Goal: Navigation & Orientation: Find specific page/section

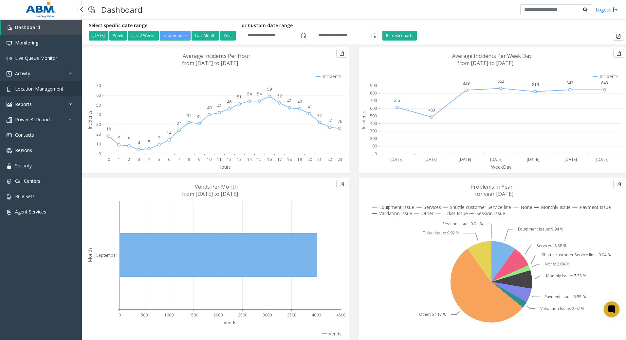
click at [61, 91] on span "Location Management" at bounding box center [39, 89] width 48 height 6
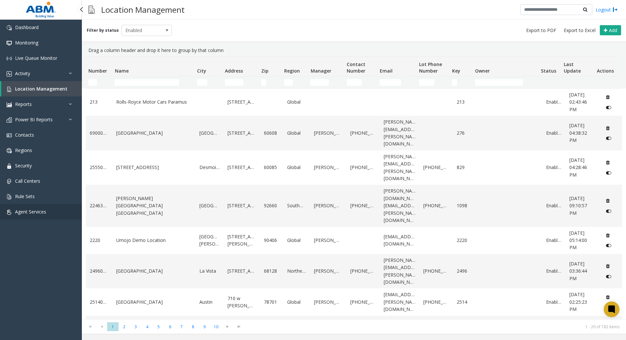
click at [50, 210] on link "Agent Services" at bounding box center [41, 211] width 82 height 15
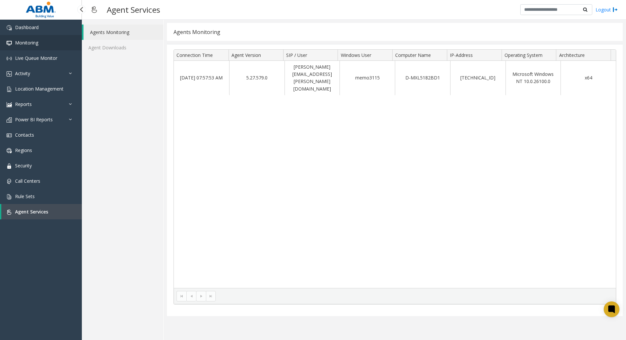
click at [34, 44] on span "Monitoring" at bounding box center [26, 43] width 23 height 6
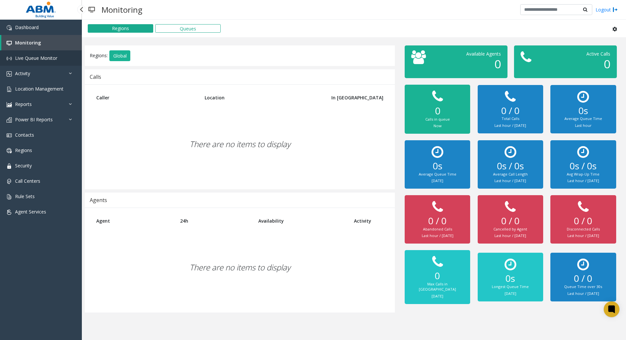
click at [36, 56] on span "Live Queue Monitor" at bounding box center [36, 58] width 42 height 6
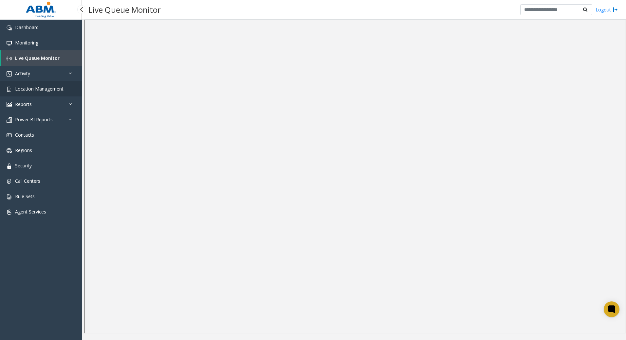
click at [28, 89] on span "Location Management" at bounding box center [39, 89] width 48 height 6
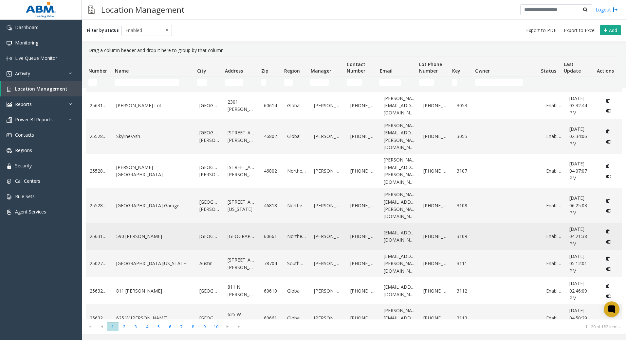
scroll to position [314, 0]
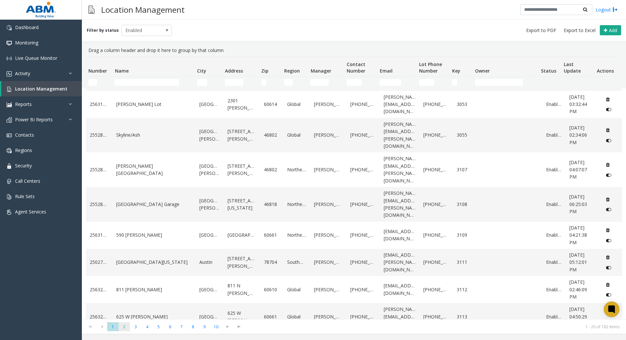
click at [127, 326] on span "2" at bounding box center [124, 327] width 11 height 9
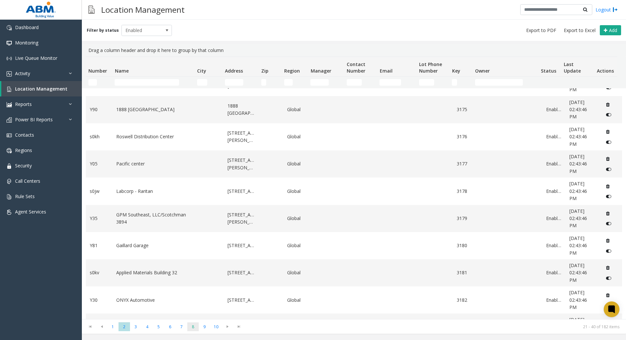
click at [195, 328] on span "8" at bounding box center [192, 327] width 11 height 9
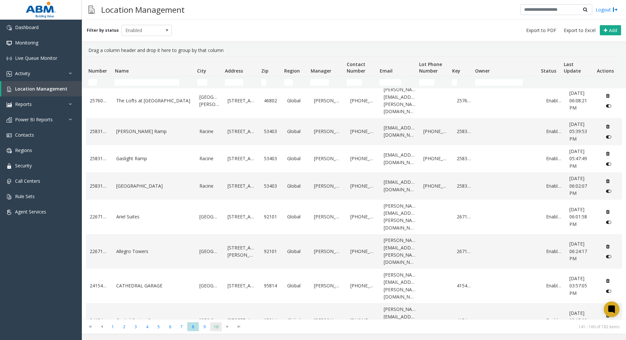
click at [217, 330] on span "10" at bounding box center [215, 327] width 11 height 9
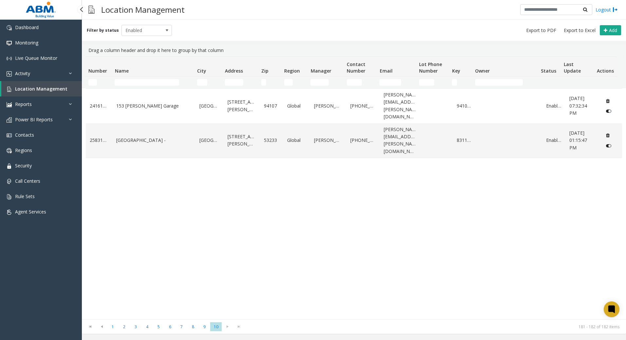
click at [22, 90] on span "Location Management" at bounding box center [41, 89] width 52 height 6
click at [23, 92] on link "Location Management" at bounding box center [41, 88] width 81 height 15
click at [20, 67] on link "Activity" at bounding box center [41, 73] width 82 height 15
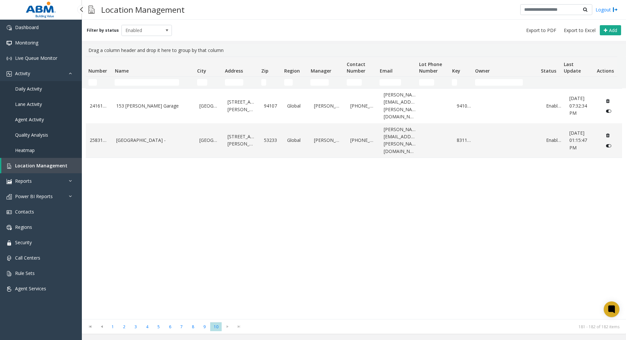
click at [35, 92] on span "Daily Activity" at bounding box center [28, 89] width 27 height 6
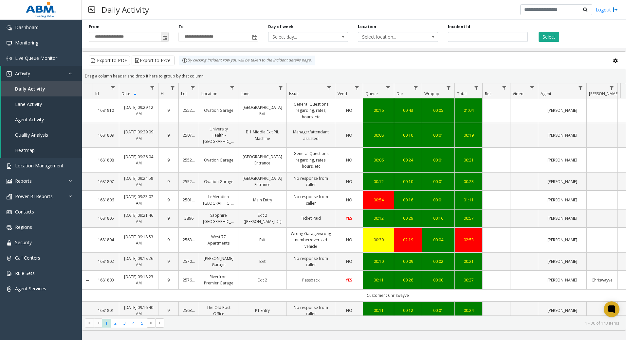
click at [166, 36] on span "Toggle popup" at bounding box center [164, 37] width 5 height 5
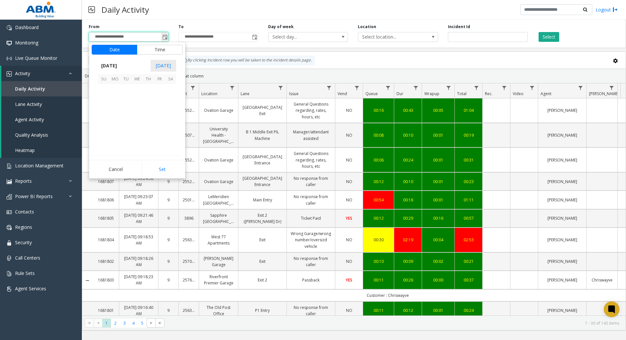
scroll to position [117490, 0]
click at [165, 169] on button "Set" at bounding box center [162, 169] width 41 height 14
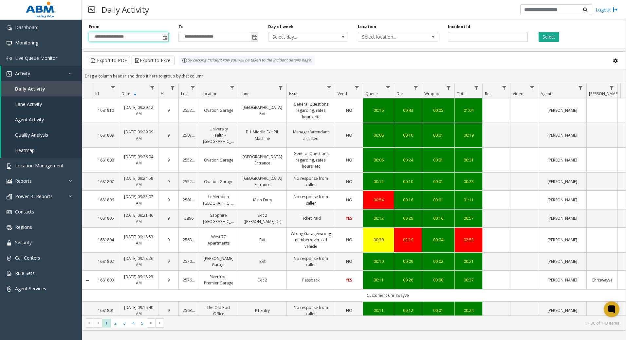
click at [257, 35] on span "Toggle popup" at bounding box center [254, 37] width 5 height 5
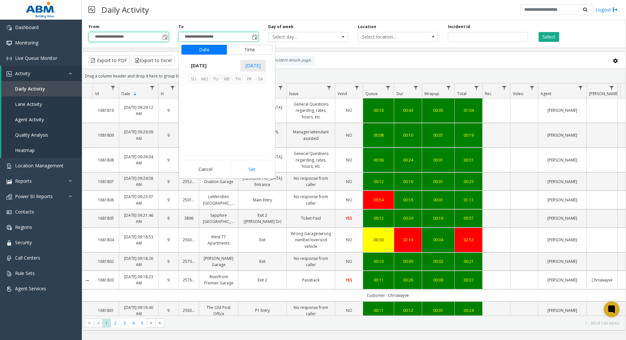
scroll to position [10, 0]
click at [196, 112] on span "14" at bounding box center [193, 111] width 11 height 11
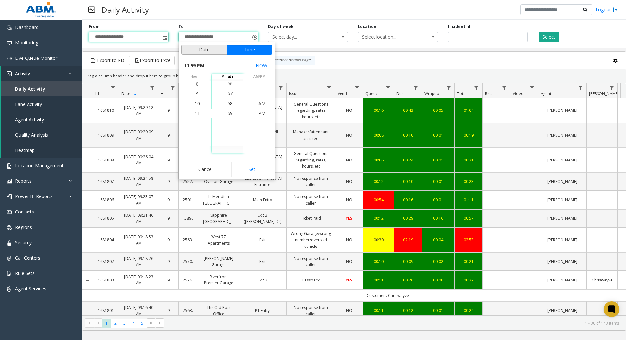
click at [205, 48] on button "Date" at bounding box center [204, 50] width 46 height 10
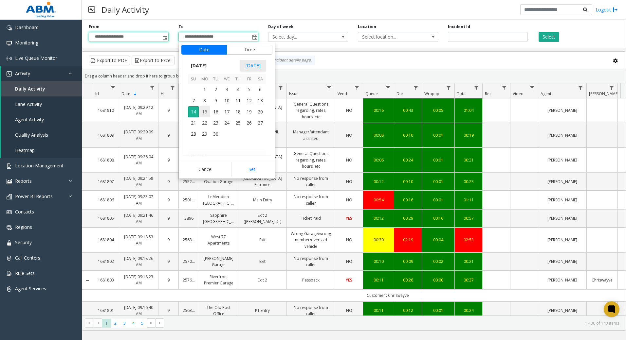
click at [204, 111] on span "15" at bounding box center [204, 111] width 11 height 11
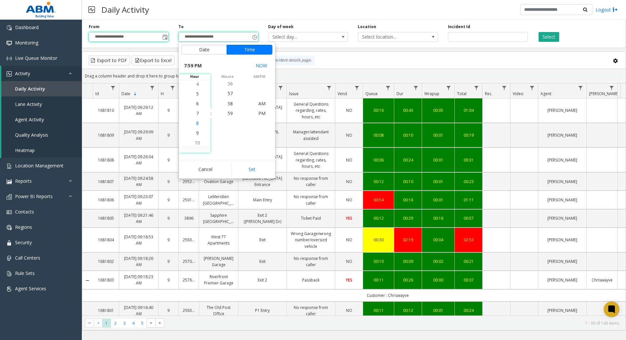
click at [198, 124] on li "8" at bounding box center [197, 124] width 23 height 10
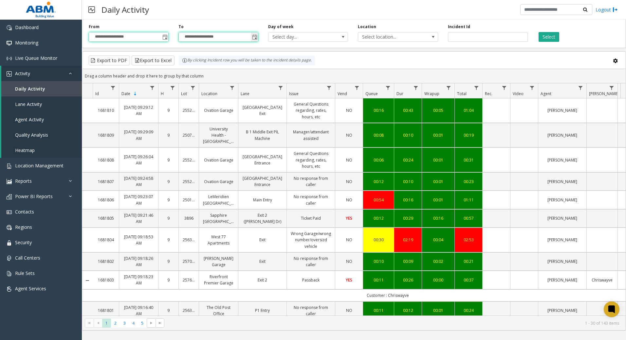
click at [253, 37] on span "Toggle popup" at bounding box center [254, 37] width 5 height 5
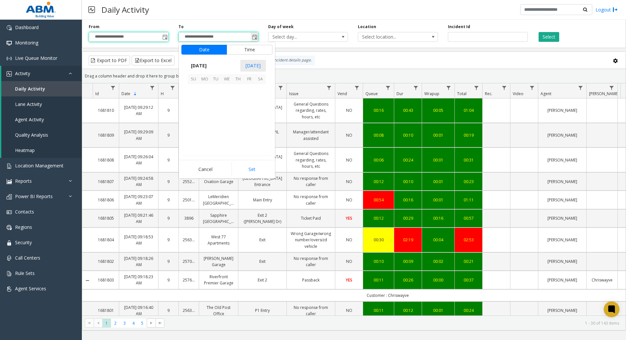
scroll to position [10, 0]
click at [251, 51] on button "Time" at bounding box center [250, 50] width 46 height 10
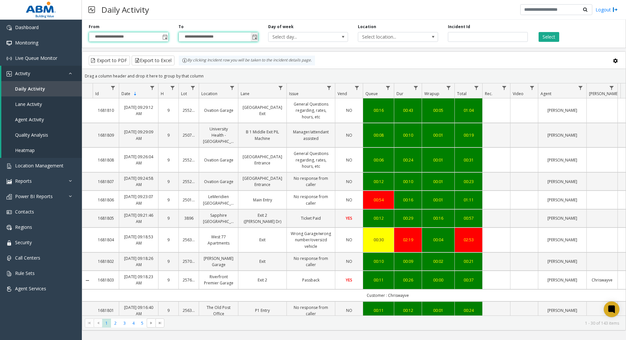
click at [258, 38] on span "Toggle popup" at bounding box center [254, 37] width 7 height 10
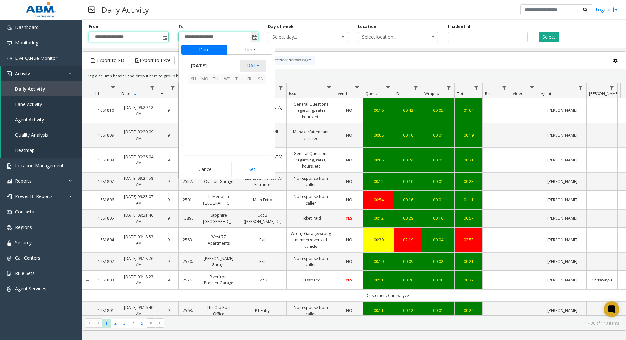
scroll to position [0, 0]
click at [254, 49] on button "Time" at bounding box center [250, 50] width 46 height 10
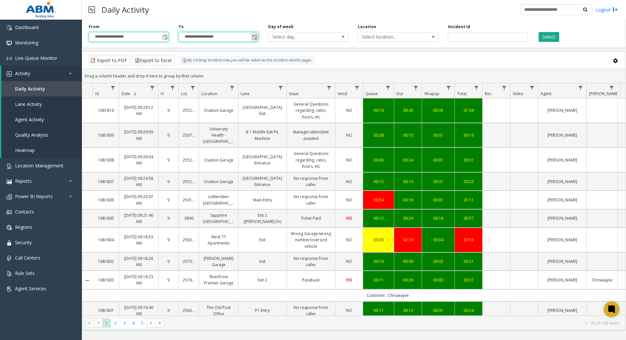
click at [256, 37] on span "Toggle popup" at bounding box center [254, 37] width 5 height 5
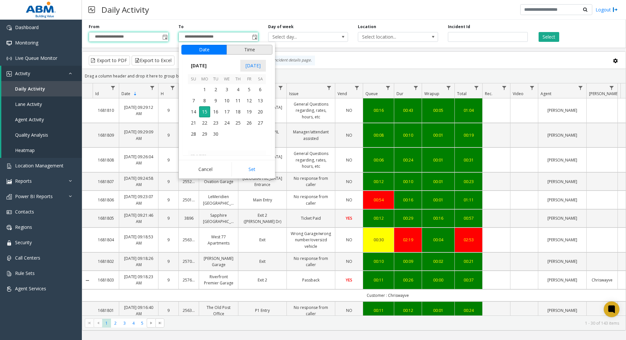
click at [248, 50] on button "Time" at bounding box center [250, 50] width 46 height 10
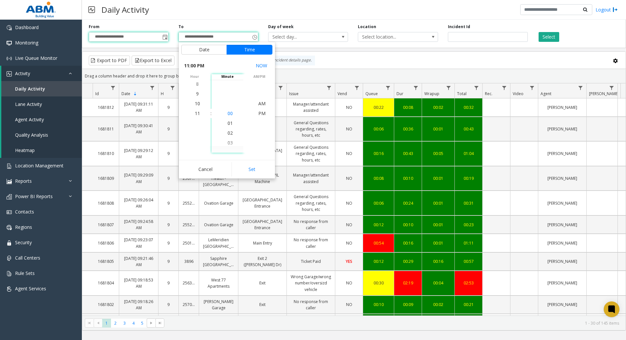
click at [229, 113] on span "00" at bounding box center [230, 113] width 5 height 6
click at [263, 103] on li "AM" at bounding box center [261, 104] width 23 height 10
click at [193, 83] on li "8" at bounding box center [197, 84] width 23 height 10
click at [255, 172] on button "Set" at bounding box center [251, 169] width 41 height 14
type input "**********"
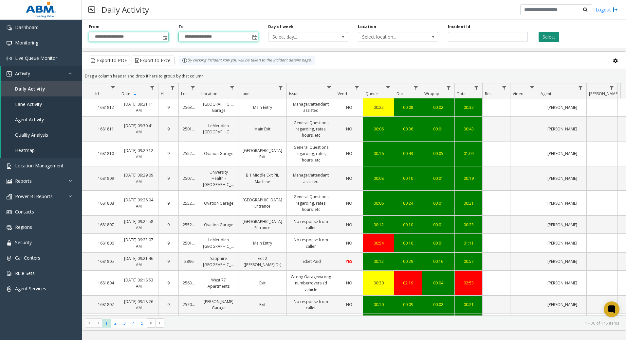
click at [545, 36] on button "Select" at bounding box center [549, 37] width 21 height 10
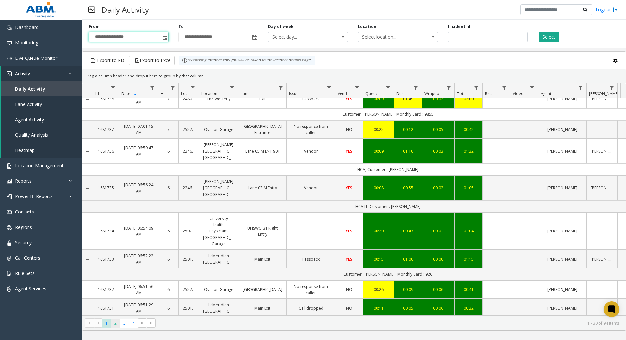
click at [115, 327] on span "2" at bounding box center [115, 323] width 9 height 9
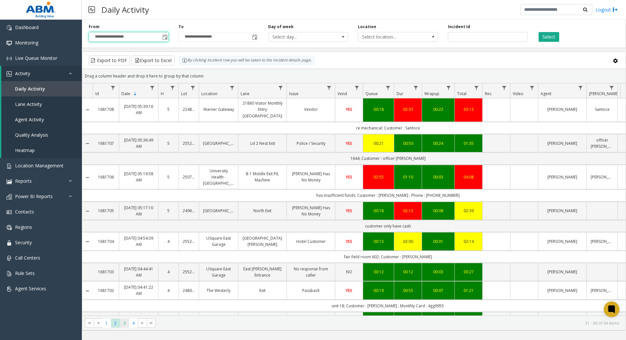
click at [122, 327] on span "3" at bounding box center [124, 323] width 9 height 9
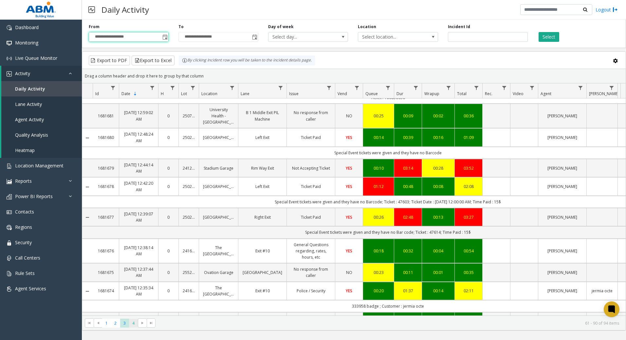
click at [133, 323] on span "4" at bounding box center [133, 323] width 9 height 9
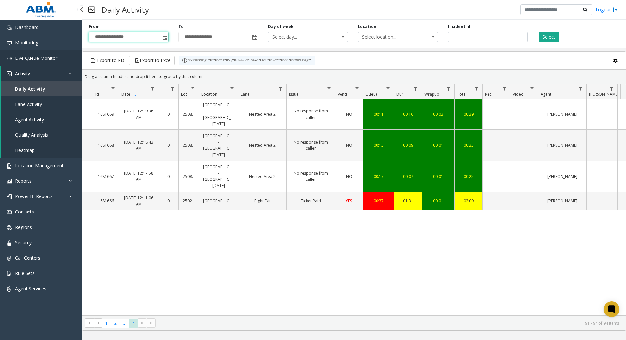
click at [47, 60] on span "Live Queue Monitor" at bounding box center [36, 58] width 42 height 6
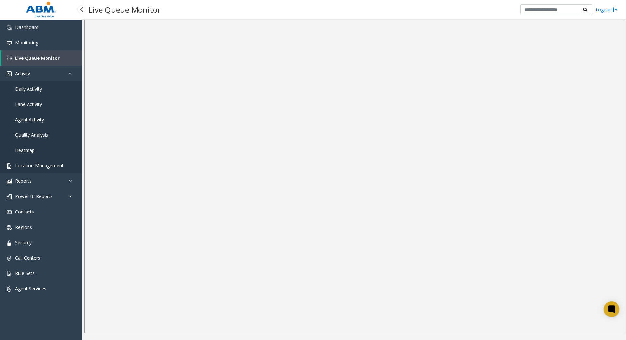
click at [40, 166] on span "Location Management" at bounding box center [39, 166] width 48 height 6
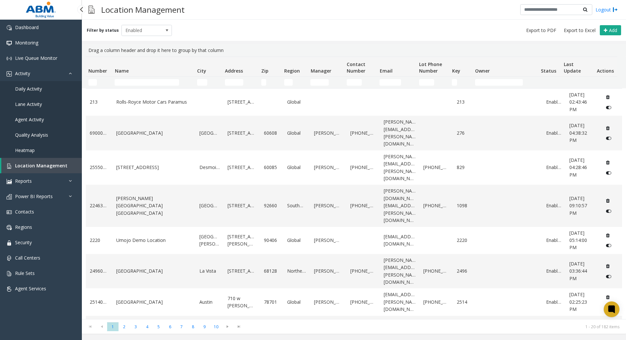
click at [44, 167] on span "Location Management" at bounding box center [41, 166] width 52 height 6
click at [157, 136] on td "[GEOGRAPHIC_DATA]" at bounding box center [153, 133] width 83 height 35
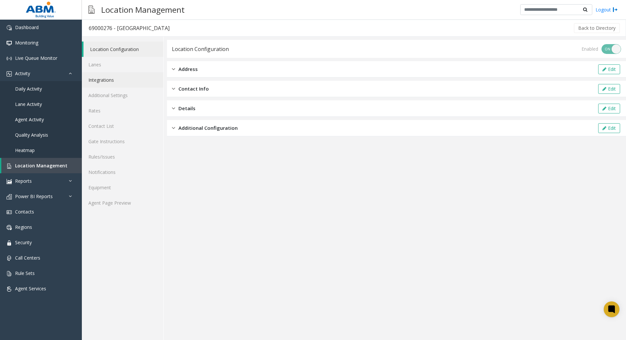
click at [118, 79] on link "Integrations" at bounding box center [123, 79] width 82 height 15
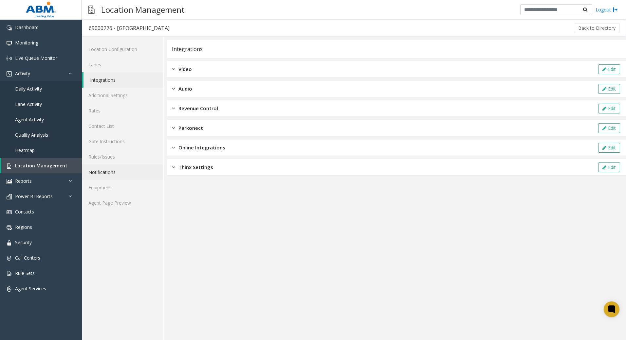
click at [120, 170] on link "Notifications" at bounding box center [123, 172] width 82 height 15
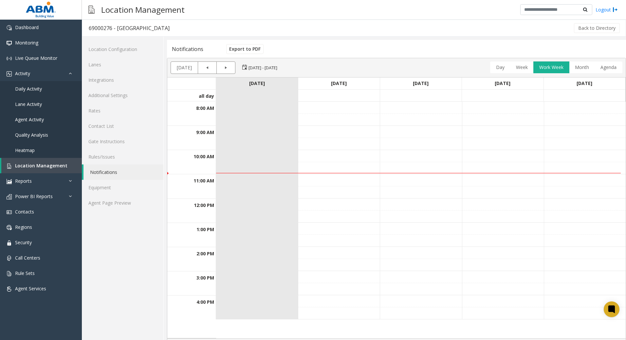
drag, startPoint x: 348, startPoint y: 330, endPoint x: 439, endPoint y: 309, distance: 93.6
click at [437, 311] on div at bounding box center [421, 220] width 410 height 237
click at [190, 52] on div "Notifications" at bounding box center [187, 49] width 31 height 9
click at [186, 45] on div "Notifications" at bounding box center [187, 49] width 31 height 9
click at [183, 69] on link "[DATE]" at bounding box center [184, 68] width 20 height 12
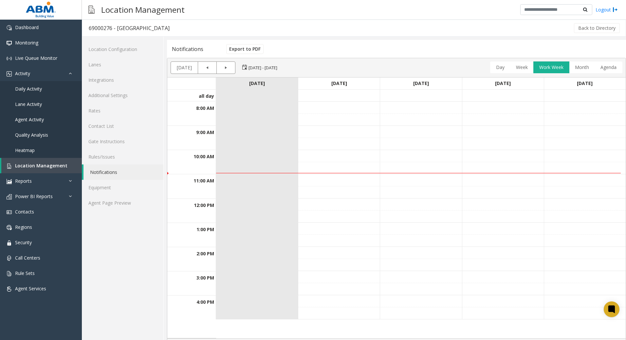
click at [198, 156] on span "10:00" at bounding box center [199, 157] width 12 height 6
click at [203, 129] on th "9:00 AM" at bounding box center [191, 132] width 49 height 12
click at [231, 163] on td at bounding box center [257, 168] width 82 height 12
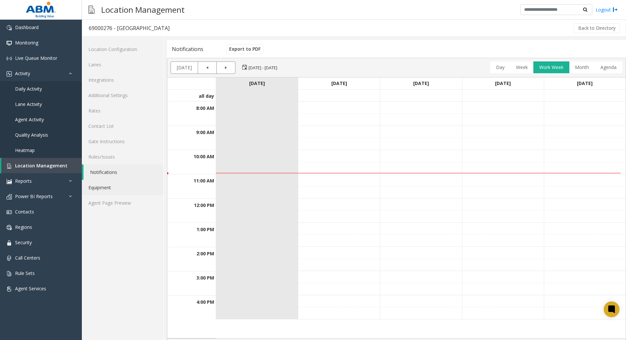
click at [102, 186] on link "Equipment" at bounding box center [123, 187] width 82 height 15
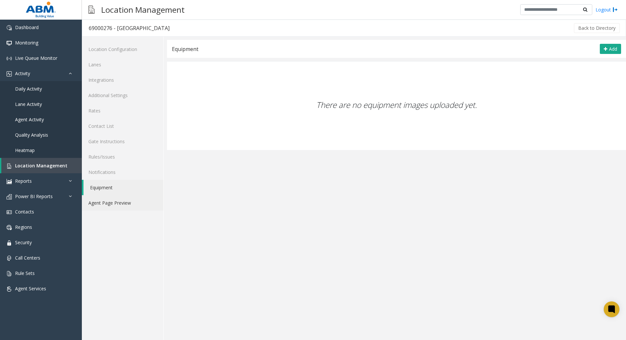
drag, startPoint x: 104, startPoint y: 208, endPoint x: 108, endPoint y: 207, distance: 4.0
click at [105, 208] on link "Agent Page Preview" at bounding box center [123, 202] width 82 height 15
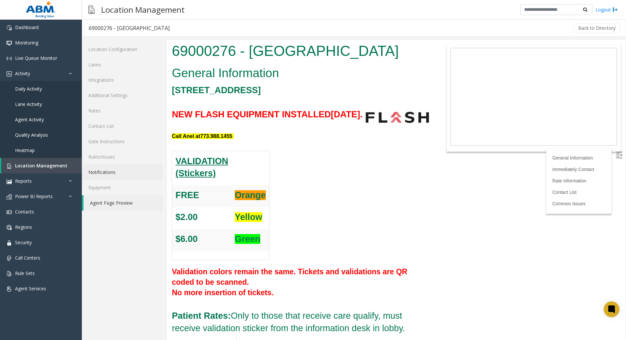
click at [103, 172] on link "Notifications" at bounding box center [123, 172] width 82 height 15
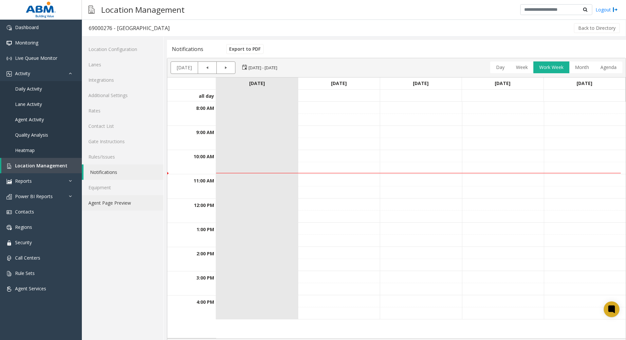
click at [106, 205] on link "Agent Page Preview" at bounding box center [123, 202] width 82 height 15
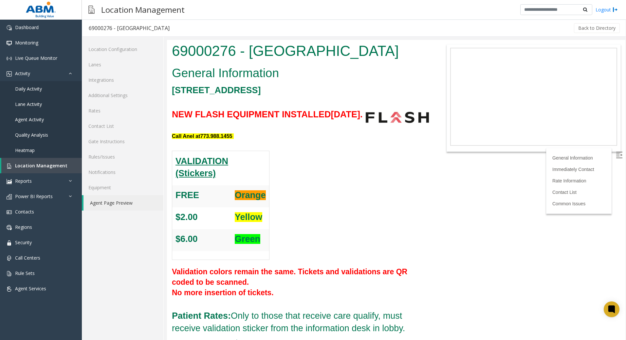
click at [616, 155] on img at bounding box center [619, 155] width 7 height 7
drag, startPoint x: 130, startPoint y: 164, endPoint x: 128, endPoint y: 188, distance: 23.7
drag, startPoint x: 128, startPoint y: 188, endPoint x: 118, endPoint y: 185, distance: 10.8
click at [118, 185] on link "Equipment" at bounding box center [123, 187] width 82 height 15
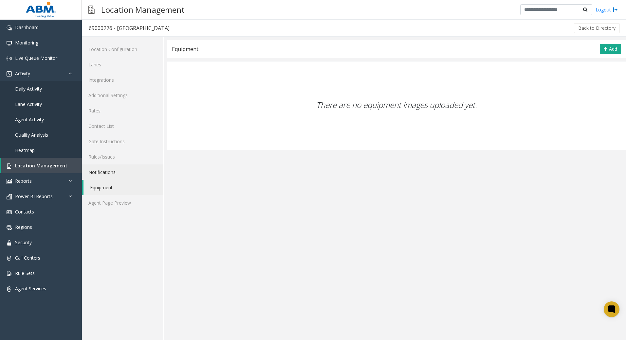
click at [112, 175] on link "Notifications" at bounding box center [123, 172] width 82 height 15
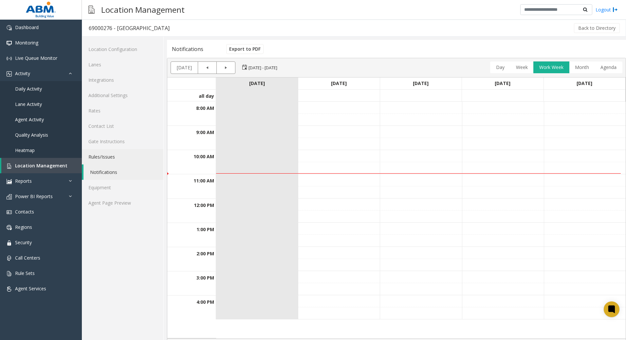
click at [108, 161] on link "Rules/Issues" at bounding box center [123, 156] width 82 height 15
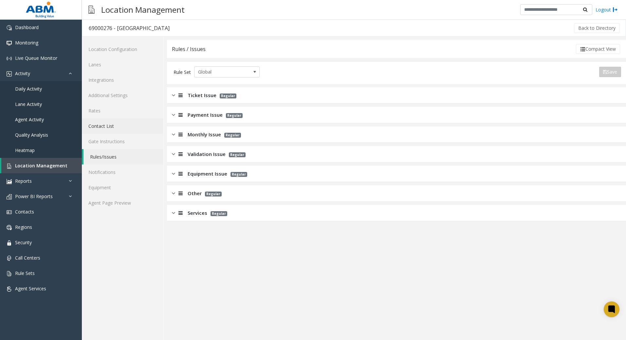
click at [101, 126] on link "Contact List" at bounding box center [123, 126] width 82 height 15
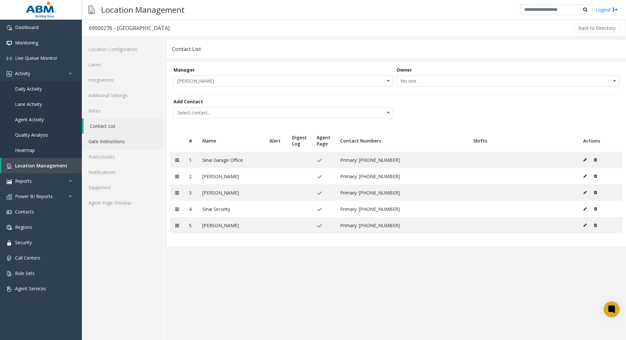
click at [101, 139] on link "Gate Instructions" at bounding box center [123, 141] width 82 height 15
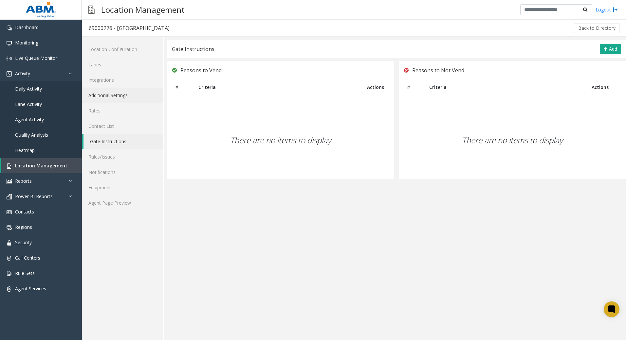
click at [105, 94] on link "Additional Settings" at bounding box center [123, 95] width 82 height 15
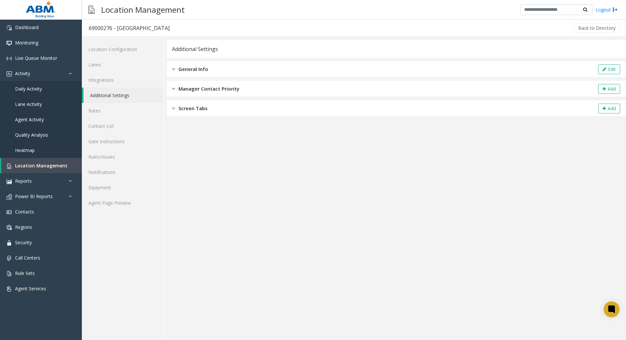
click at [245, 87] on div "Manager Contact Priority Add" at bounding box center [396, 89] width 459 height 16
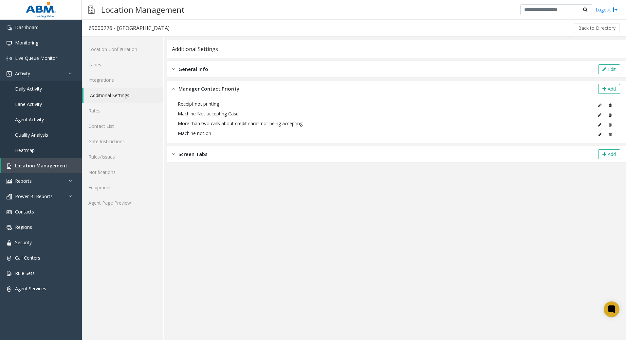
click at [226, 153] on div "Screen Tabs Add" at bounding box center [396, 154] width 459 height 16
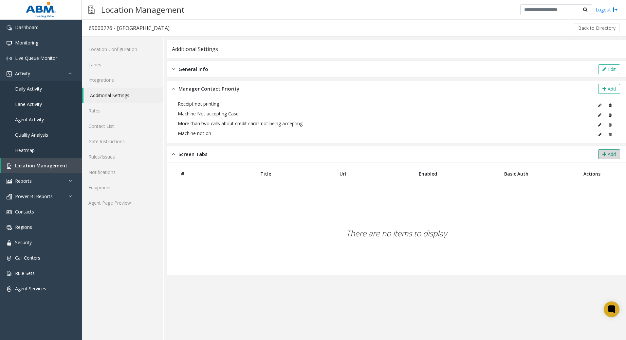
click at [602, 154] on button "Add" at bounding box center [609, 155] width 22 height 10
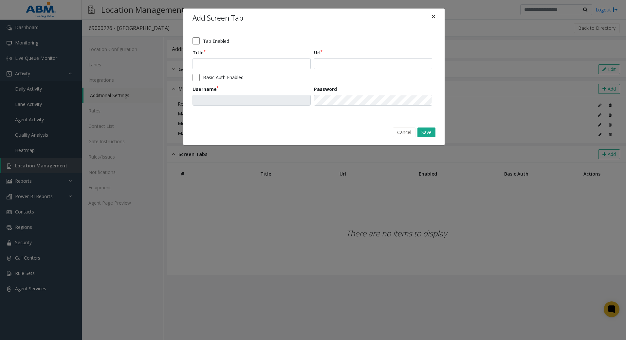
click at [435, 18] on span "×" at bounding box center [433, 16] width 4 height 9
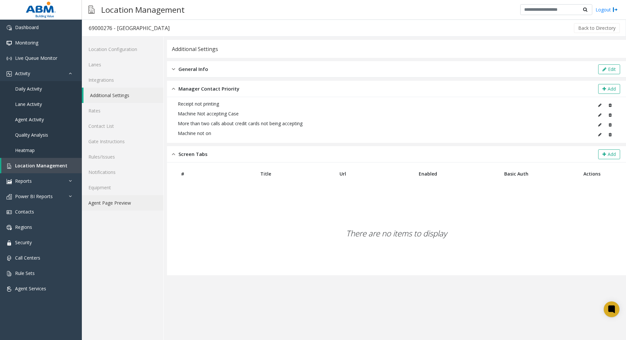
click at [112, 200] on link "Agent Page Preview" at bounding box center [123, 202] width 82 height 15
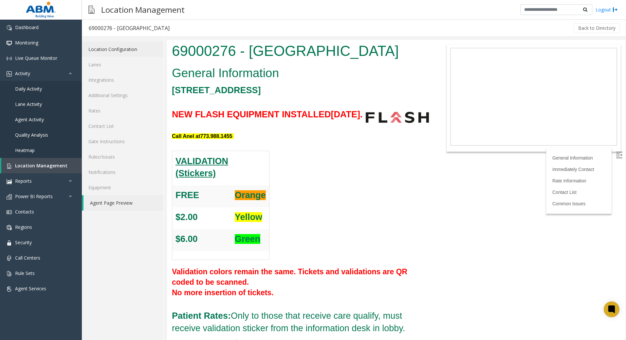
click at [102, 52] on link "Location Configuration" at bounding box center [123, 49] width 82 height 15
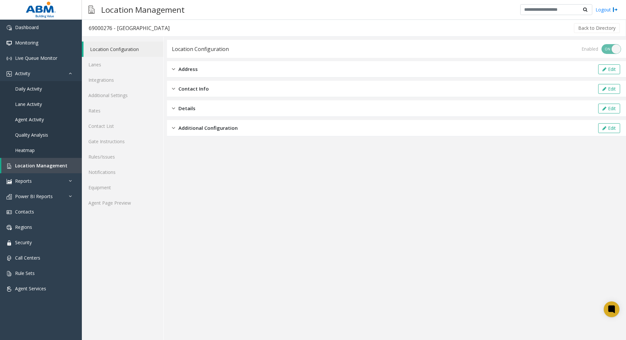
click at [186, 70] on span "Address" at bounding box center [187, 69] width 19 height 8
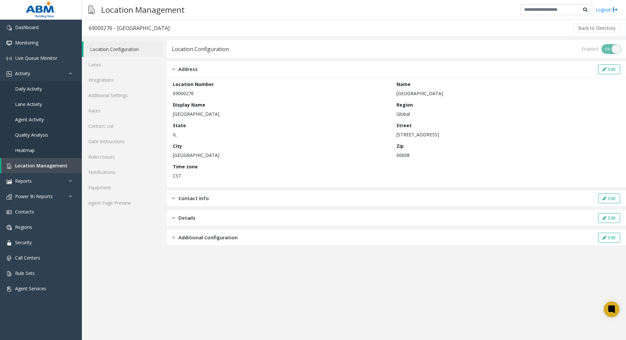
click at [206, 202] on div "Contact Info Edit" at bounding box center [396, 199] width 459 height 16
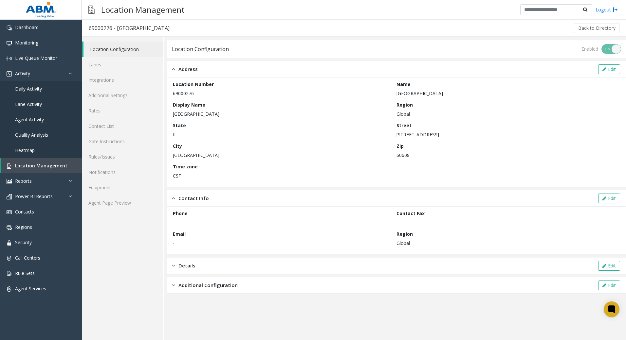
click at [201, 266] on div "Details Edit" at bounding box center [396, 266] width 459 height 16
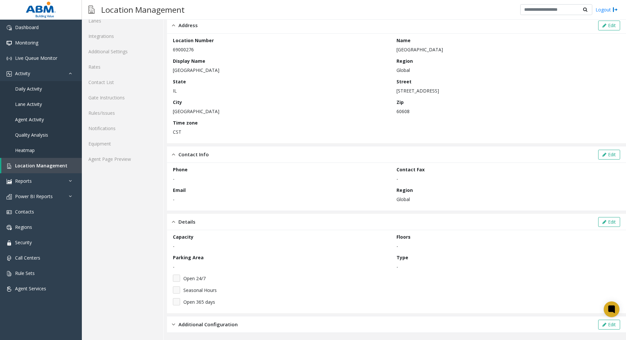
scroll to position [45, 0]
click at [223, 327] on div "Additional Configuration Edit" at bounding box center [396, 324] width 459 height 16
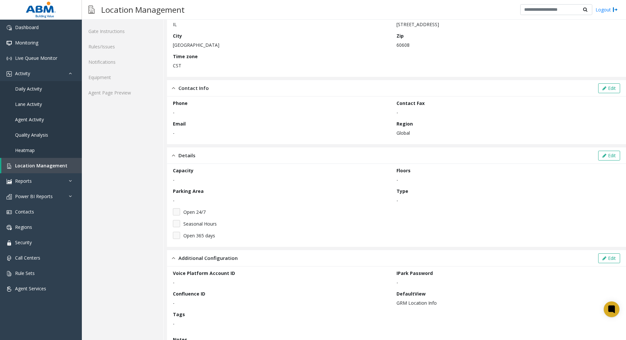
scroll to position [138, 0]
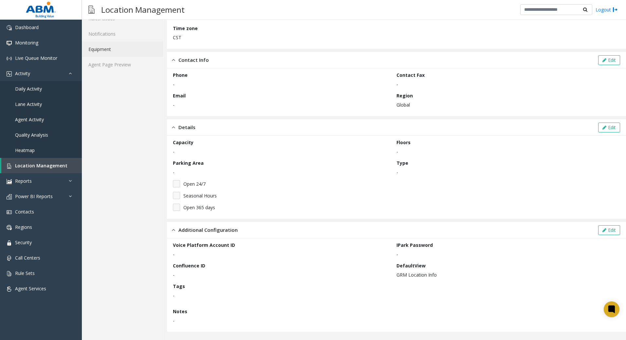
click at [105, 52] on link "Equipment" at bounding box center [123, 49] width 82 height 15
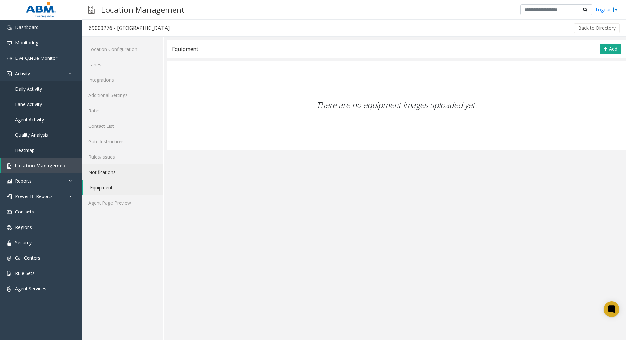
click at [107, 174] on link "Notifications" at bounding box center [123, 172] width 82 height 15
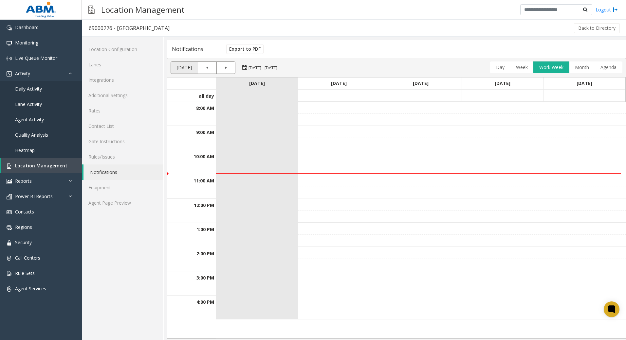
click at [182, 70] on link "[DATE]" at bounding box center [184, 68] width 20 height 12
click at [493, 68] on link "Day" at bounding box center [500, 68] width 14 height 12
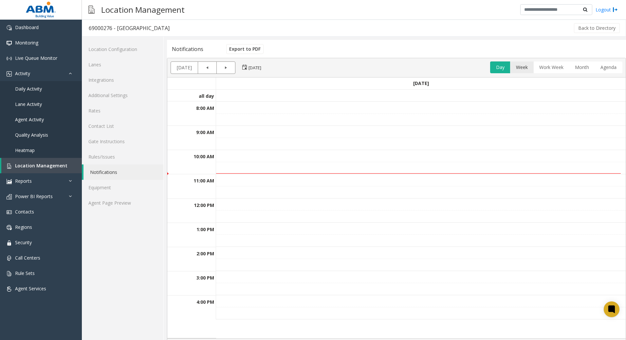
click at [519, 67] on link "Week" at bounding box center [521, 68] width 17 height 12
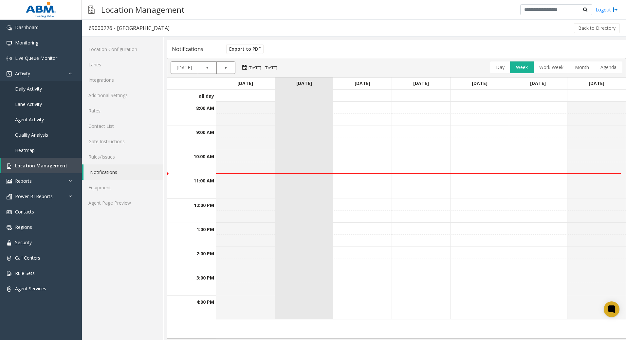
click at [618, 48] on div "Notifications" at bounding box center [396, 49] width 459 height 18
click at [617, 48] on div "Notifications" at bounding box center [396, 49] width 459 height 18
click at [613, 307] on icon at bounding box center [611, 309] width 5 height 5
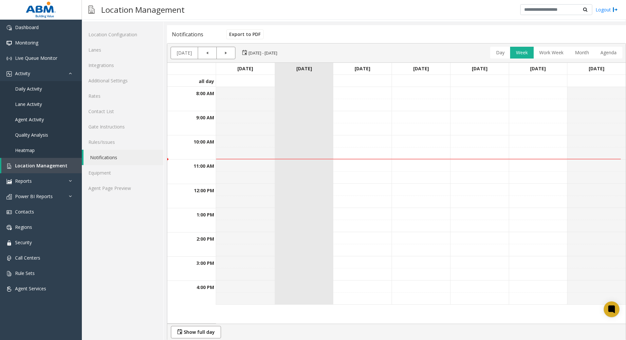
scroll to position [15, 0]
click at [207, 337] on link "Show full day" at bounding box center [195, 332] width 43 height 12
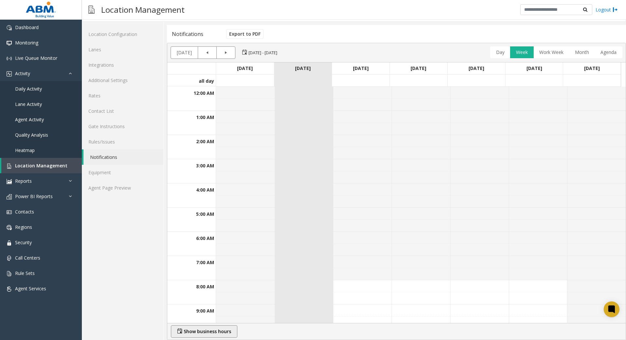
click at [207, 337] on link "Show business hours" at bounding box center [203, 332] width 59 height 12
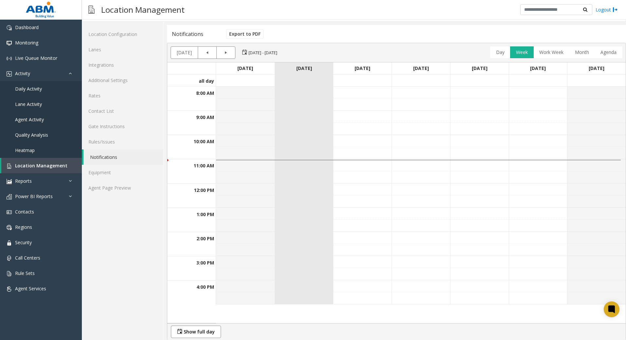
drag, startPoint x: 192, startPoint y: 34, endPoint x: 192, endPoint y: 38, distance: 4.6
click at [192, 34] on div "Notifications" at bounding box center [187, 34] width 31 height 9
click at [192, 39] on div "Notifications" at bounding box center [396, 34] width 459 height 18
click at [496, 52] on link "Day" at bounding box center [500, 52] width 14 height 12
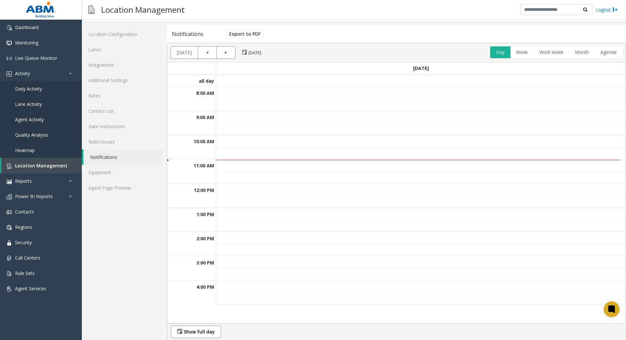
click at [180, 152] on th "​" at bounding box center [191, 153] width 49 height 12
click at [203, 250] on th "​" at bounding box center [191, 251] width 49 height 12
click at [204, 247] on th "​" at bounding box center [191, 251] width 49 height 12
click at [204, 246] on th "​" at bounding box center [191, 251] width 49 height 12
drag, startPoint x: 204, startPoint y: 243, endPoint x: 274, endPoint y: 273, distance: 76.1
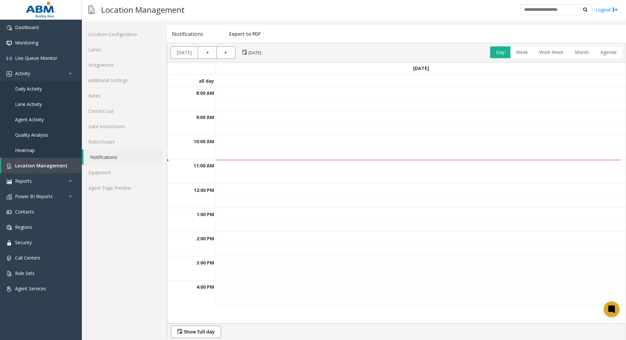
click at [204, 243] on th "2:00 PM" at bounding box center [191, 238] width 49 height 12
drag, startPoint x: 408, startPoint y: 339, endPoint x: 457, endPoint y: 331, distance: 49.2
click at [457, 331] on div "Show full day" at bounding box center [396, 332] width 458 height 17
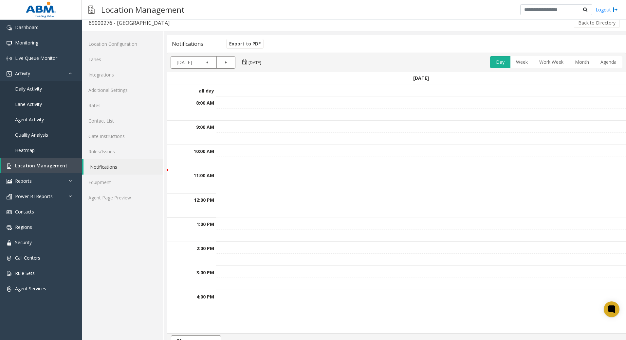
scroll to position [0, 0]
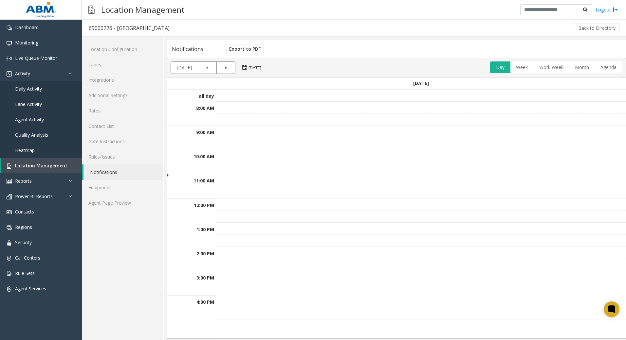
click at [194, 48] on div "Notifications" at bounding box center [187, 49] width 31 height 9
click at [589, 27] on button "Back to Directory" at bounding box center [597, 28] width 46 height 10
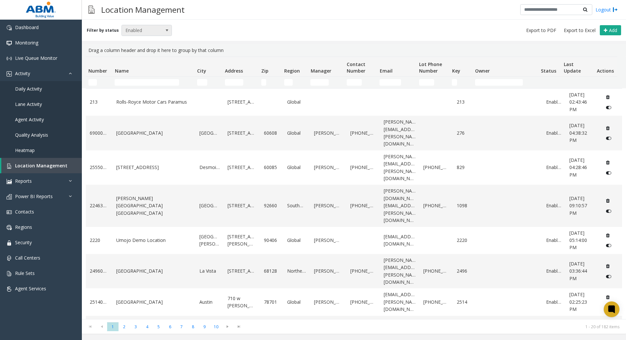
click at [139, 30] on span "Enabled" at bounding box center [142, 30] width 40 height 10
click at [141, 59] on li "Disabled" at bounding box center [143, 59] width 49 height 9
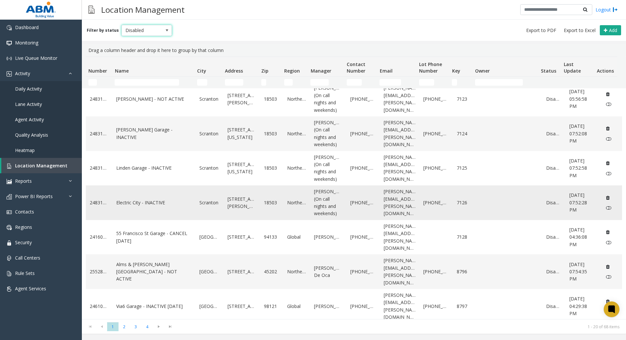
scroll to position [402, 0]
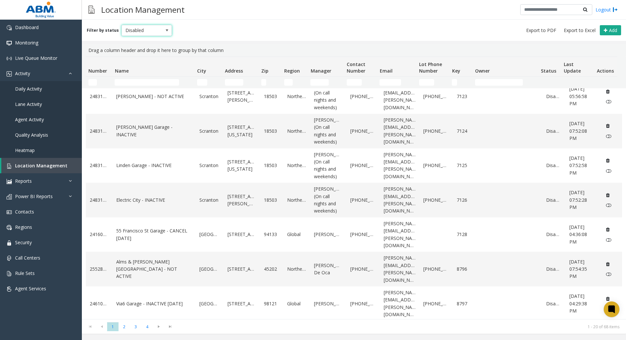
drag, startPoint x: 152, startPoint y: 30, endPoint x: 148, endPoint y: 33, distance: 4.9
click at [151, 29] on span "Disabled" at bounding box center [142, 30] width 40 height 10
click at [137, 68] on li "Archived" at bounding box center [143, 68] width 49 height 9
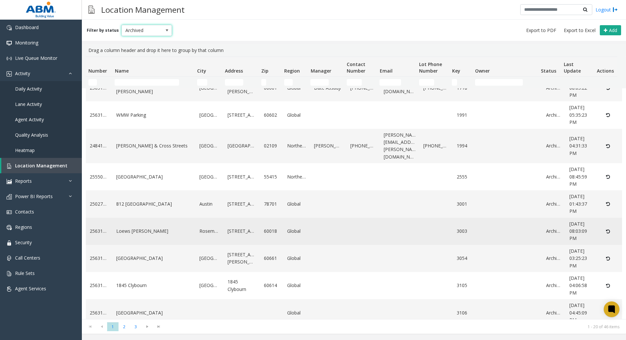
scroll to position [0, 0]
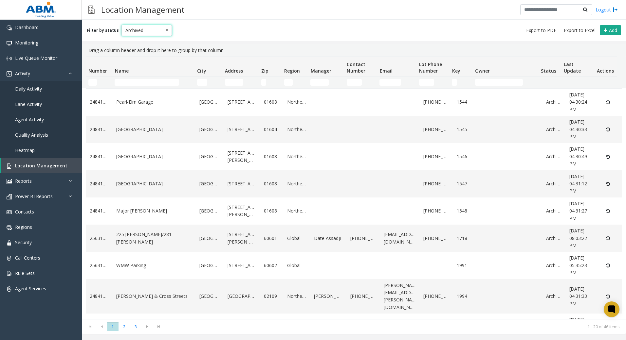
click at [102, 33] on label "Filter by status" at bounding box center [103, 30] width 32 height 6
click at [152, 27] on span "Archived" at bounding box center [142, 30] width 40 height 10
click at [147, 40] on li "All" at bounding box center [143, 41] width 49 height 9
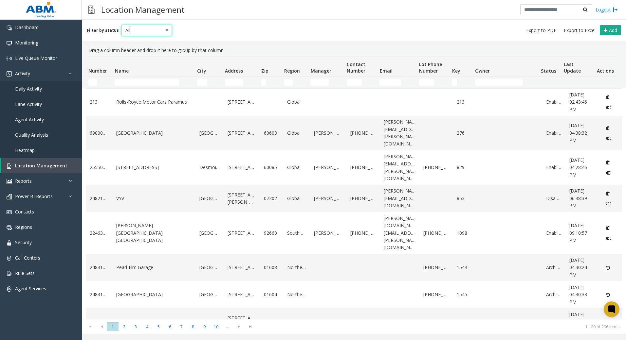
click at [147, 29] on span "All" at bounding box center [142, 30] width 40 height 10
click at [141, 50] on li "Enabled" at bounding box center [143, 50] width 49 height 9
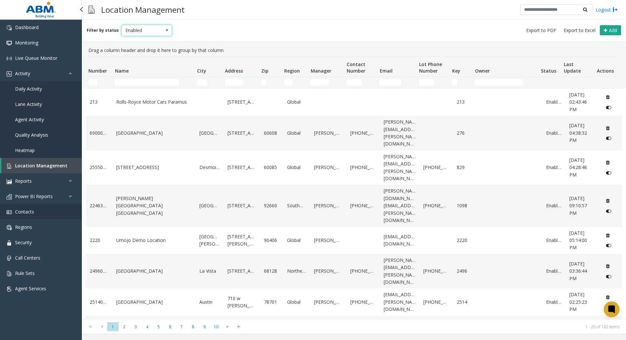
click at [29, 211] on span "Contacts" at bounding box center [24, 212] width 19 height 6
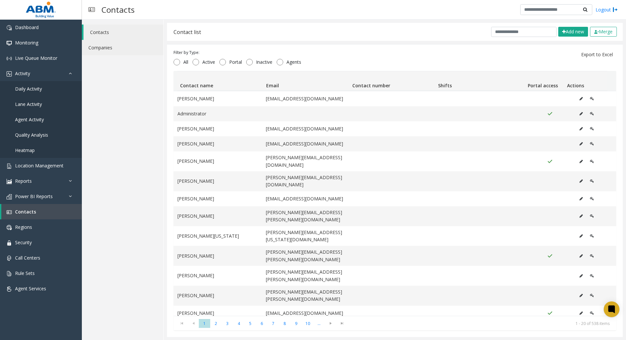
click at [119, 53] on link "Companies" at bounding box center [123, 47] width 82 height 15
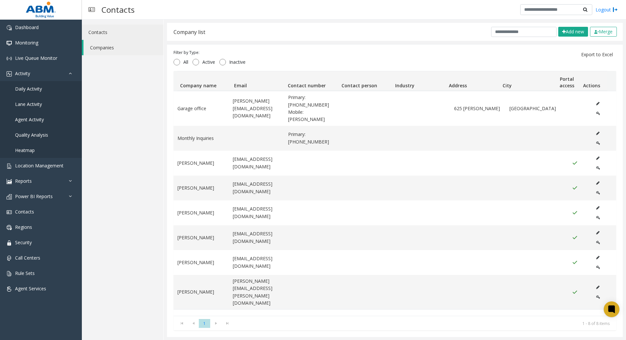
click at [113, 32] on link "Contacts" at bounding box center [123, 32] width 82 height 15
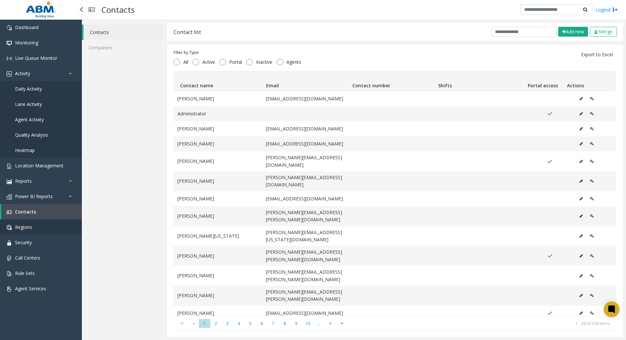
click at [27, 229] on span "Regions" at bounding box center [23, 227] width 17 height 6
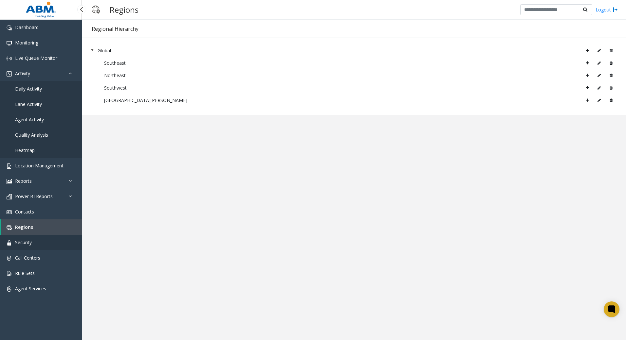
click at [33, 243] on link "Security" at bounding box center [41, 242] width 82 height 15
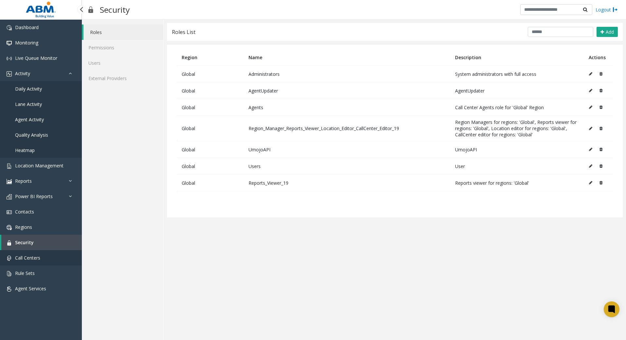
click at [37, 262] on link "Call Centers" at bounding box center [41, 257] width 82 height 15
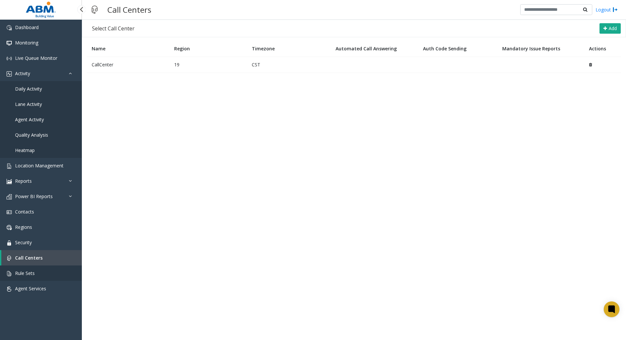
click at [35, 274] on link "Rule Sets" at bounding box center [41, 273] width 82 height 15
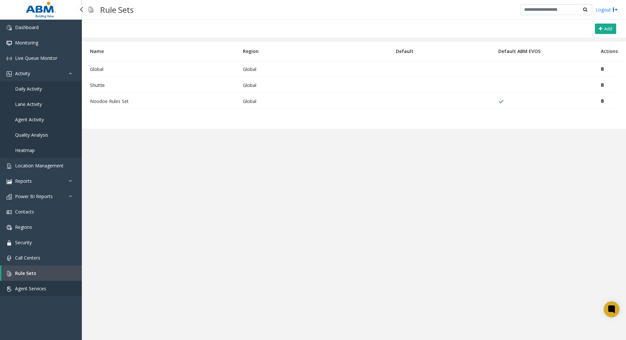
click at [34, 290] on span "Agent Services" at bounding box center [30, 289] width 31 height 6
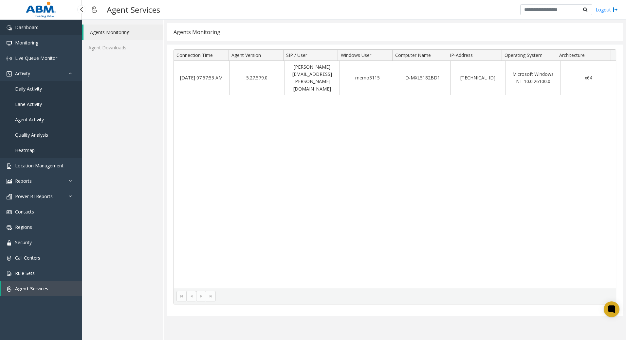
click at [31, 30] on span "Dashboard" at bounding box center [27, 27] width 24 height 6
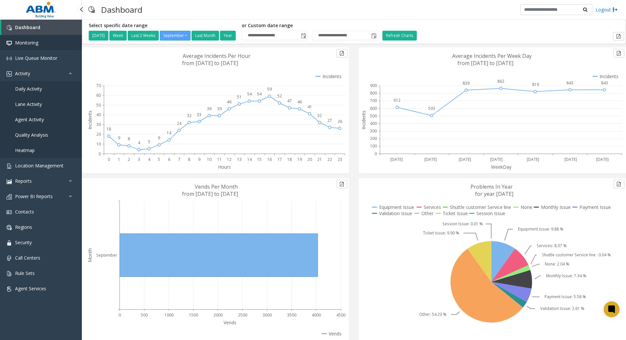
click at [38, 42] on span "Monitoring" at bounding box center [26, 43] width 23 height 6
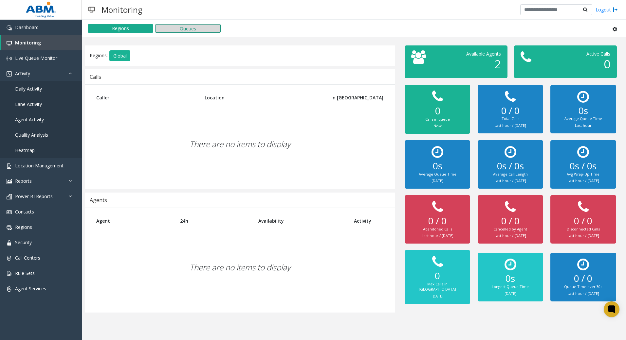
click at [176, 29] on button "Queues" at bounding box center [187, 28] width 65 height 9
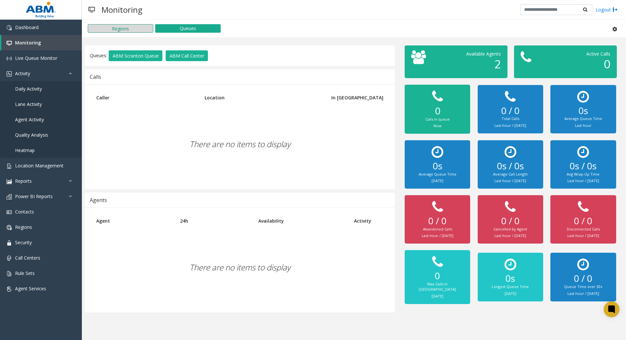
click at [140, 30] on button "Regions" at bounding box center [120, 28] width 65 height 9
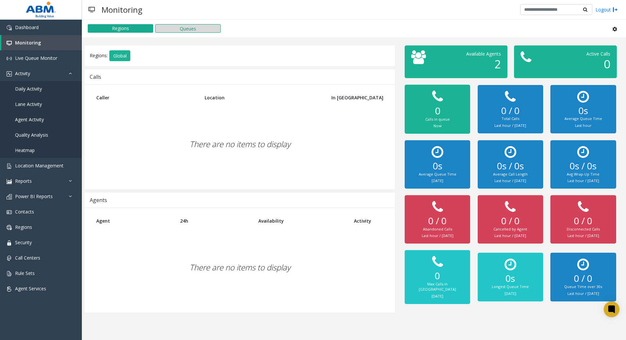
click at [167, 25] on button "Queues" at bounding box center [187, 28] width 65 height 9
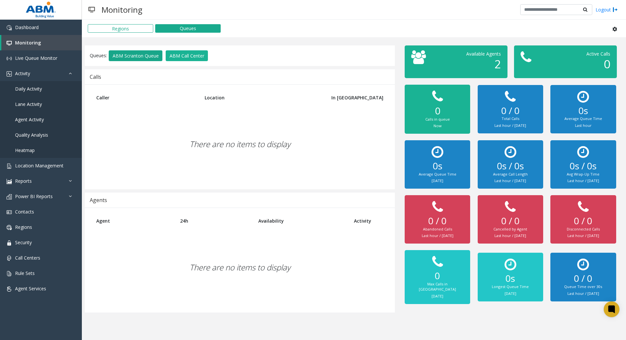
click at [133, 53] on button "ABM Scranton Queue" at bounding box center [136, 55] width 54 height 11
click at [168, 25] on button "Queues" at bounding box center [187, 28] width 65 height 9
click at [181, 57] on button "ABM Call Center" at bounding box center [187, 55] width 42 height 11
click at [115, 28] on button "Regions" at bounding box center [120, 28] width 65 height 9
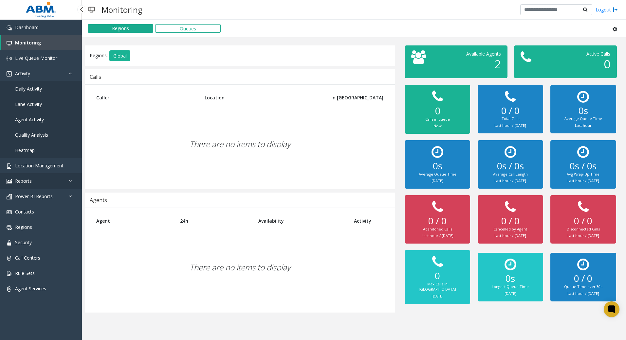
click at [29, 181] on span "Reports" at bounding box center [23, 181] width 17 height 6
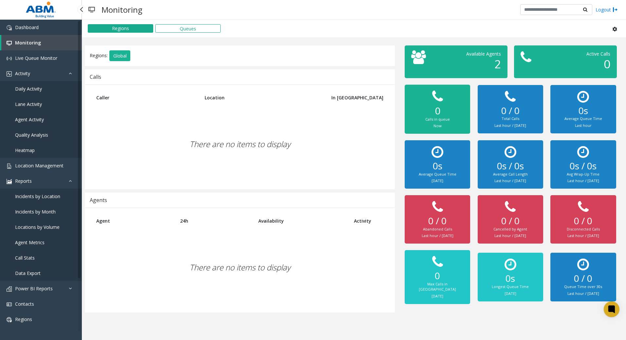
click at [48, 196] on span "Incidents by Location" at bounding box center [37, 196] width 45 height 6
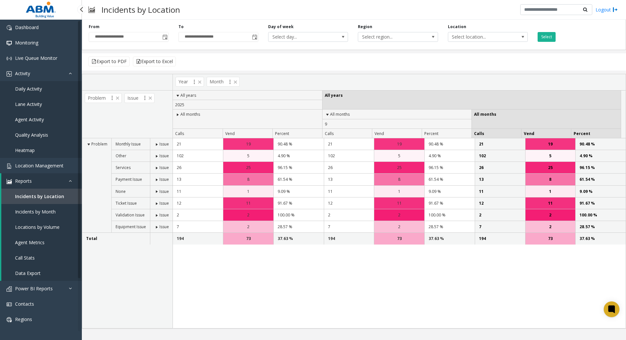
click at [46, 216] on link "Incidents by Month" at bounding box center [41, 211] width 81 height 15
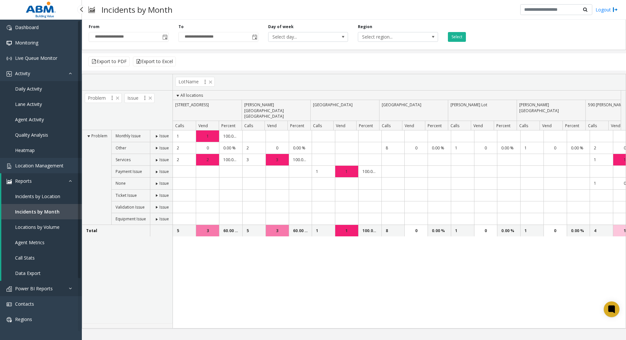
click at [46, 290] on span "Power BI Reports" at bounding box center [34, 289] width 38 height 6
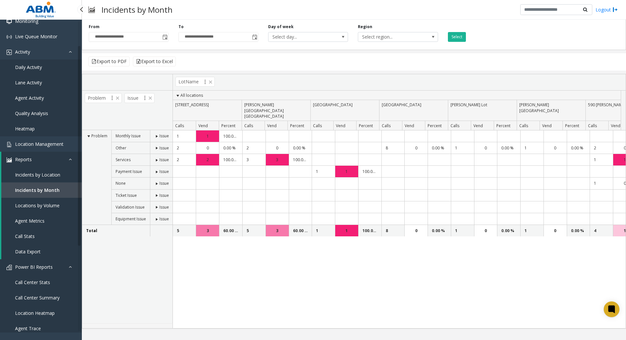
scroll to position [65, 0]
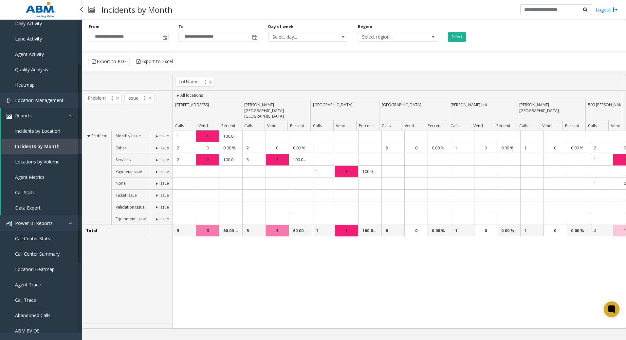
click at [27, 244] on link "Call Center Stats" at bounding box center [41, 238] width 82 height 15
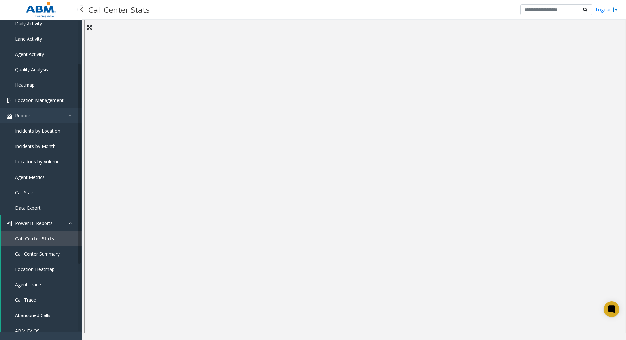
click at [34, 100] on span "Location Management" at bounding box center [39, 100] width 48 height 6
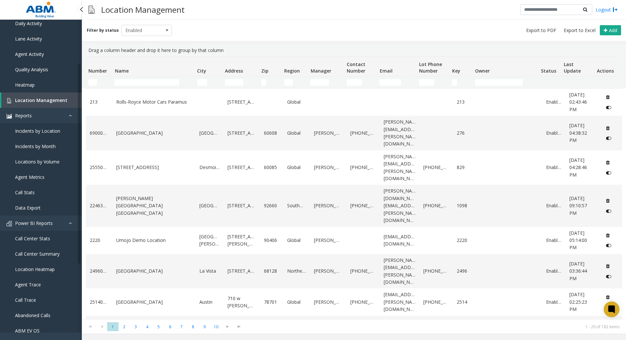
click at [36, 33] on link "Lane Activity" at bounding box center [41, 38] width 82 height 15
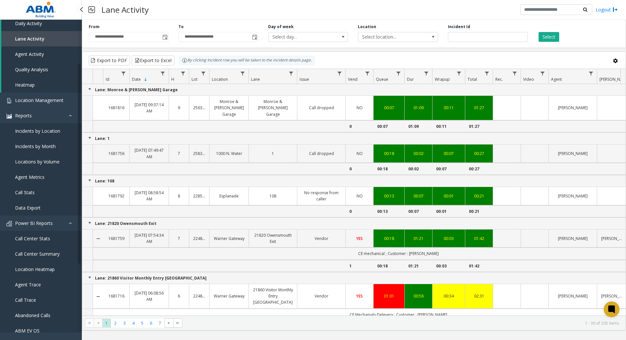
click at [36, 54] on span "Agent Activity" at bounding box center [29, 54] width 29 height 6
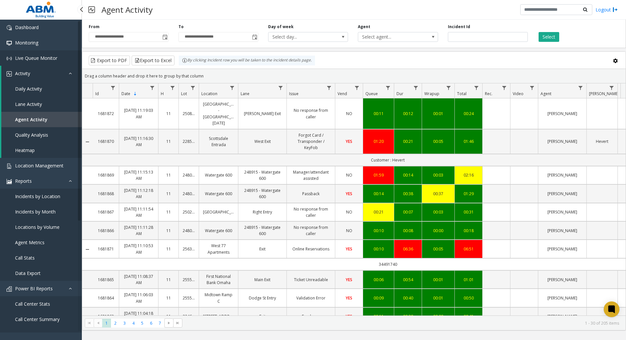
click at [38, 61] on span "Live Queue Monitor" at bounding box center [36, 58] width 42 height 6
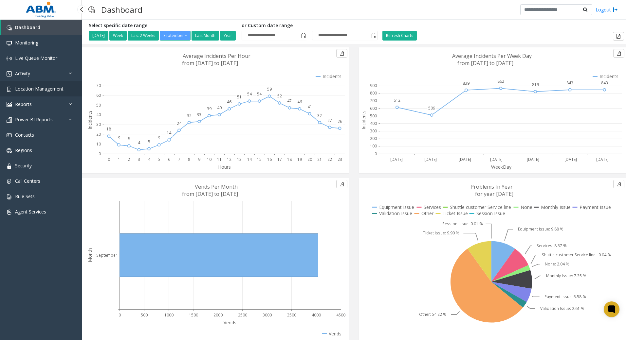
click at [47, 90] on span "Location Management" at bounding box center [39, 89] width 48 height 6
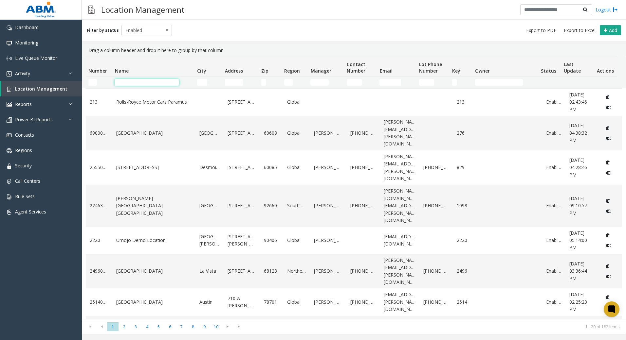
click at [154, 82] on input "Name Filter" at bounding box center [147, 82] width 64 height 7
click at [45, 74] on link "Activity" at bounding box center [41, 73] width 82 height 15
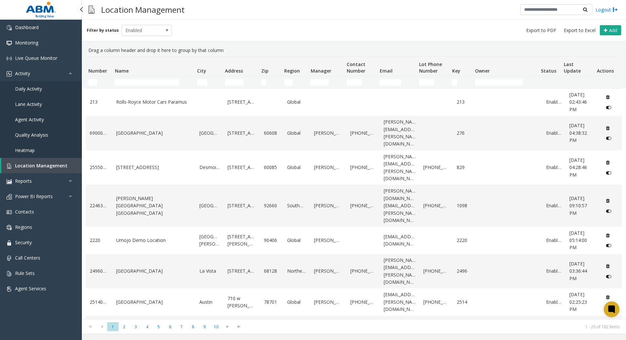
click at [41, 85] on link "Daily Activity" at bounding box center [41, 88] width 82 height 15
